Goal: Task Accomplishment & Management: Check status

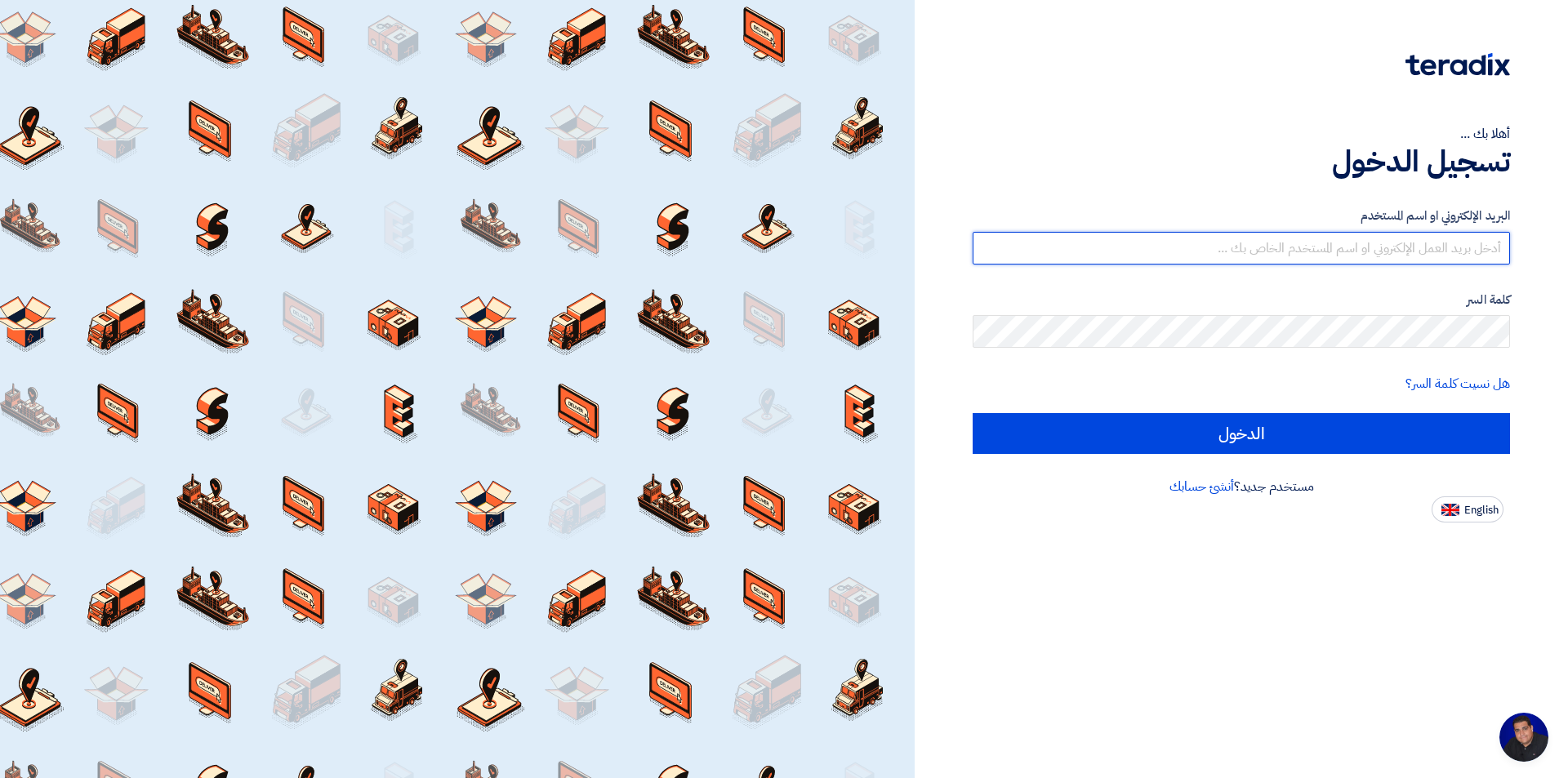
click at [1271, 247] on input "text" at bounding box center [1241, 249] width 537 height 32
type input "[EMAIL_ADDRESS][DOMAIN_NAME]"
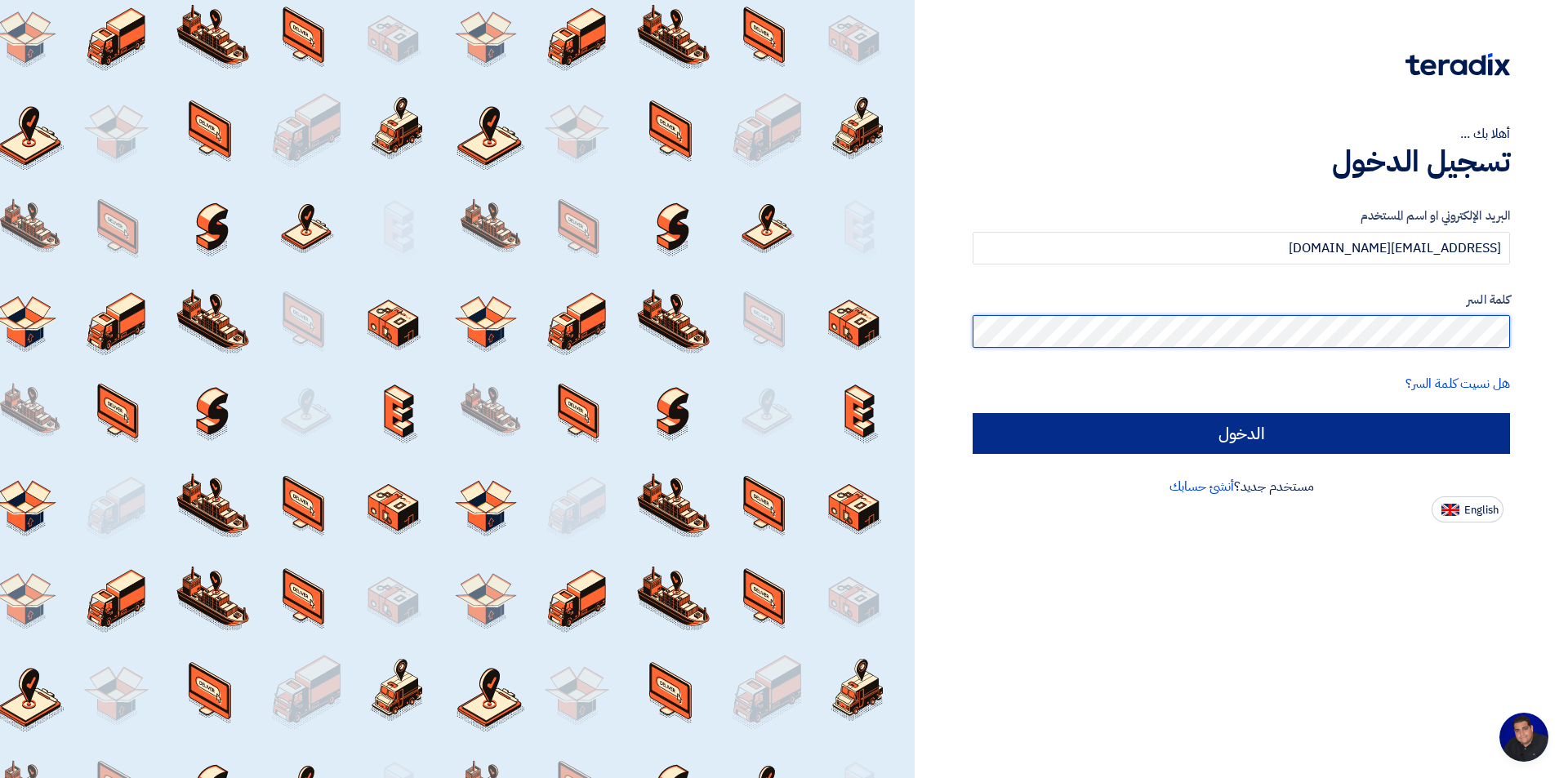
click at [973, 414] on input "الدخول" at bounding box center [1241, 434] width 537 height 41
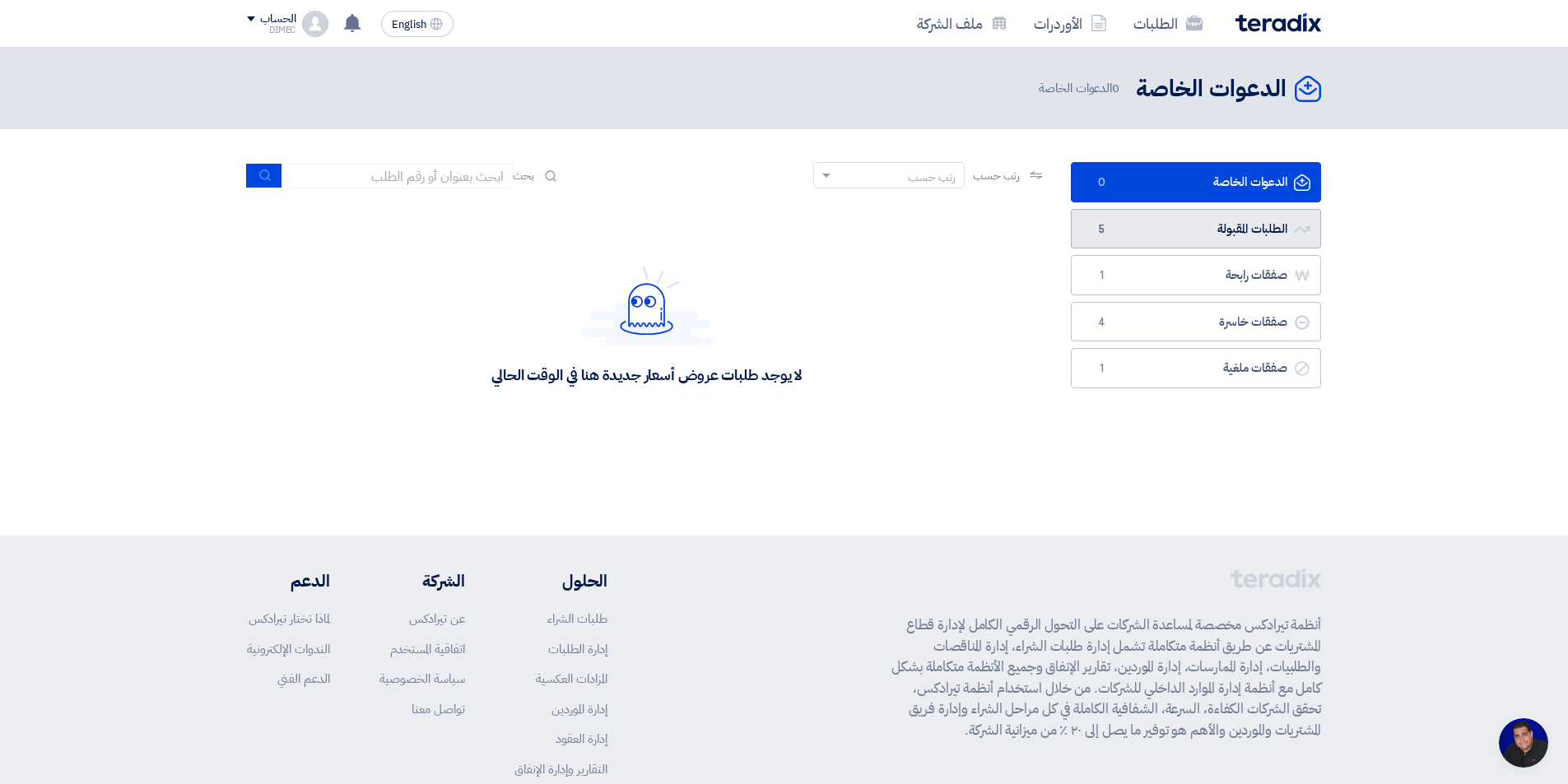
click at [1172, 236] on link "الطلبات المقبولة الطلبات المقبولة 5" at bounding box center [1196, 229] width 250 height 40
